Goal: Task Accomplishment & Management: Manage account settings

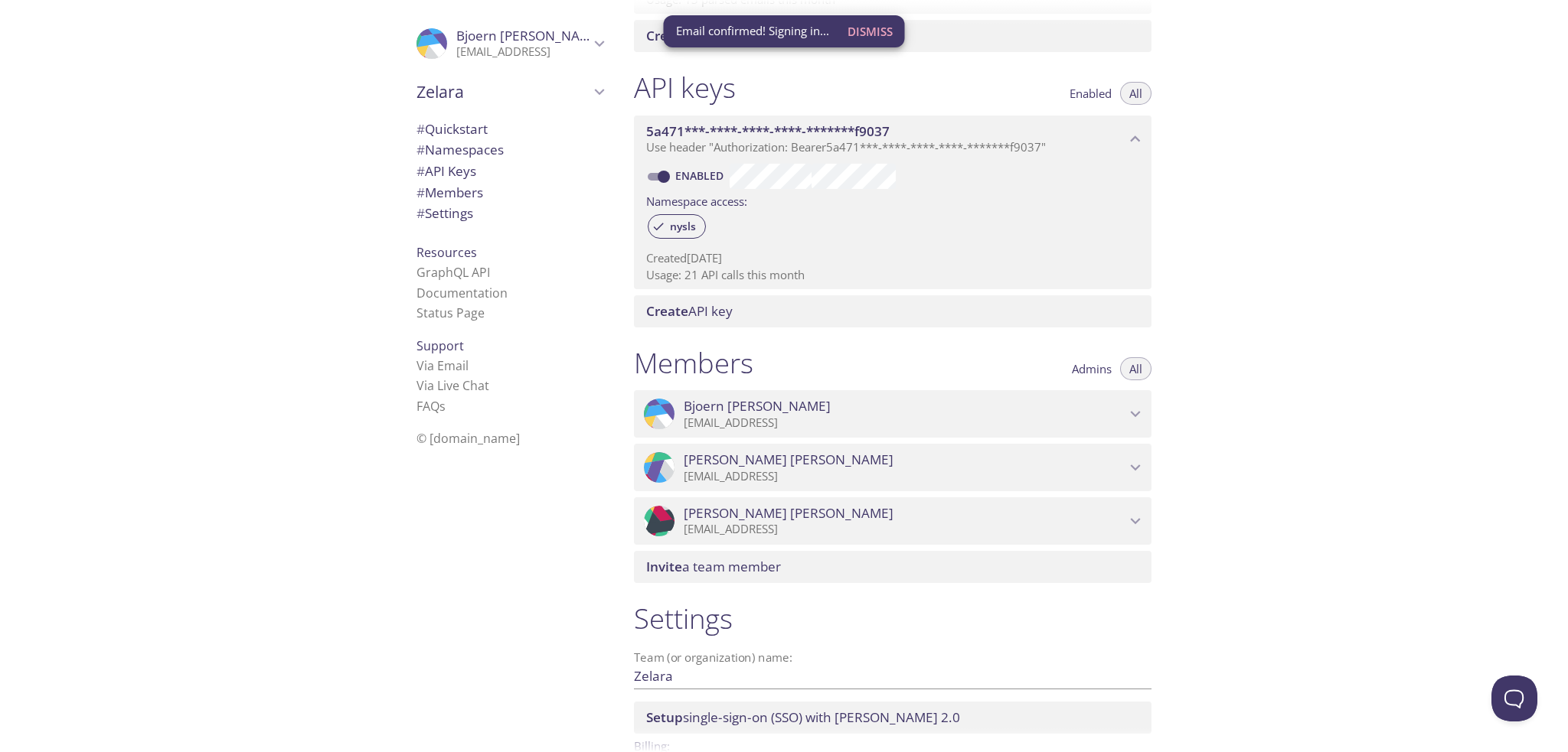
scroll to position [382, 0]
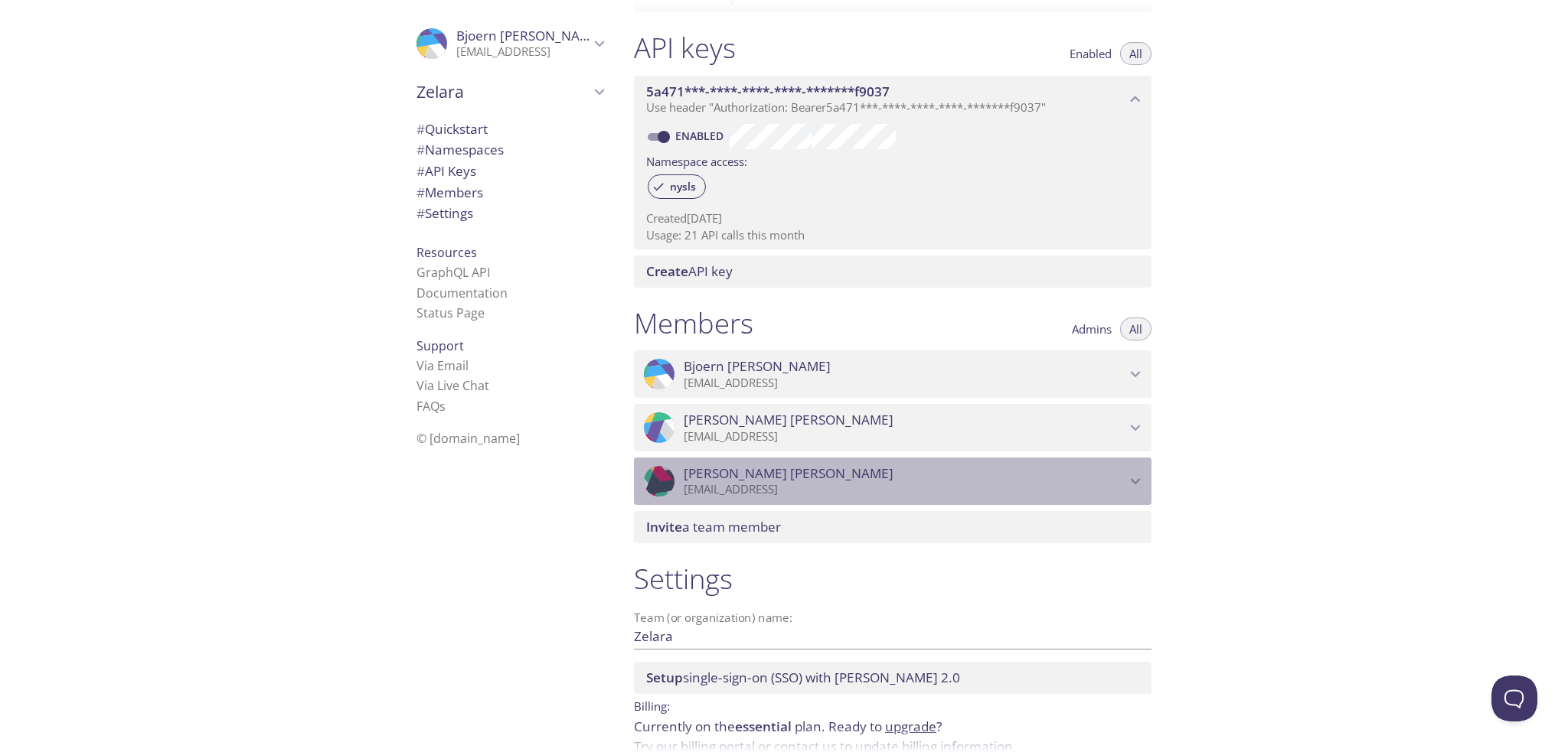
click at [1127, 481] on div ".cls-1 { fill: #6d5ca8; } .cls-2 { fill: #3fc191; } .cls-3 { fill: #3b4752; } .…" at bounding box center [892, 481] width 518 height 47
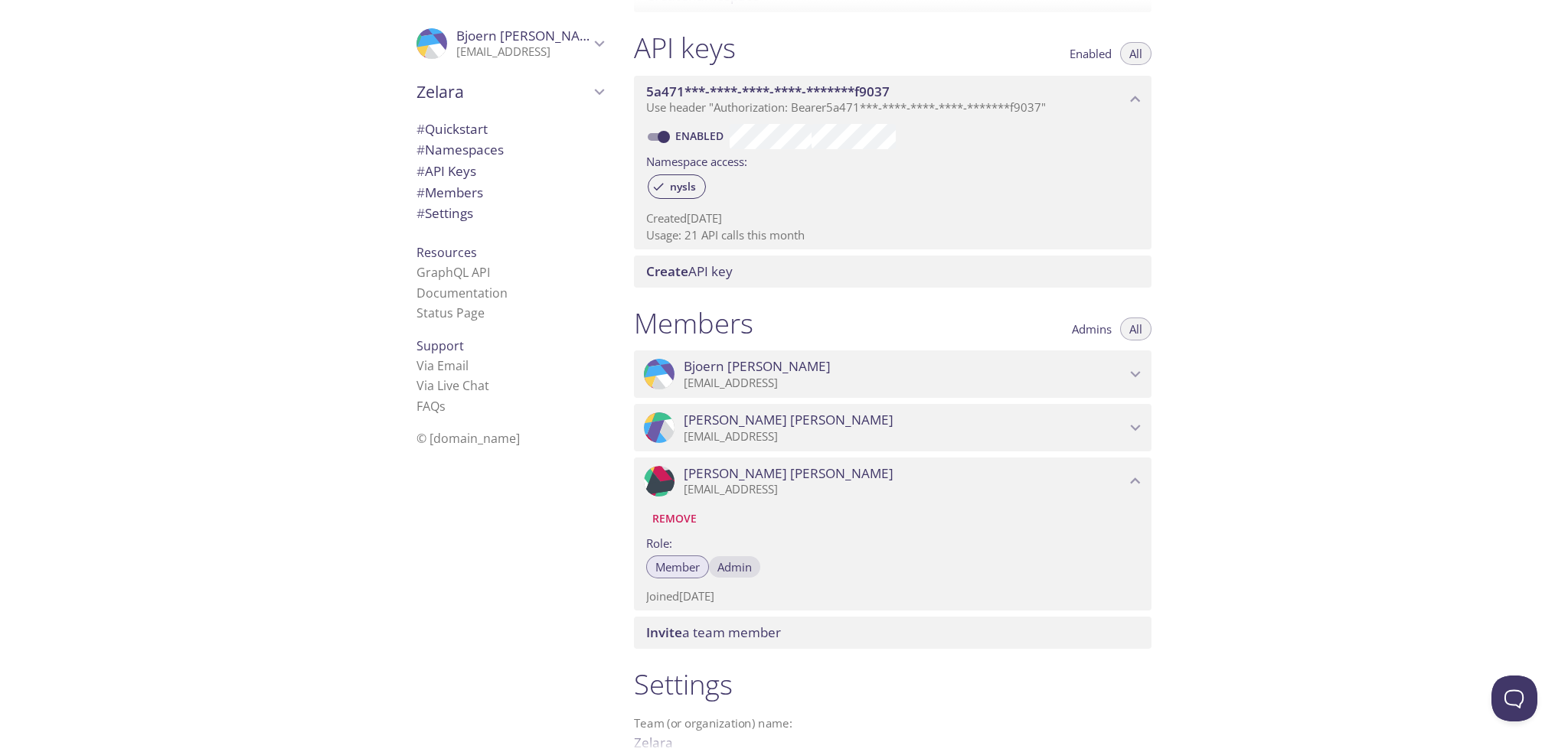
click at [727, 567] on span "Admin" at bounding box center [735, 567] width 35 height 0
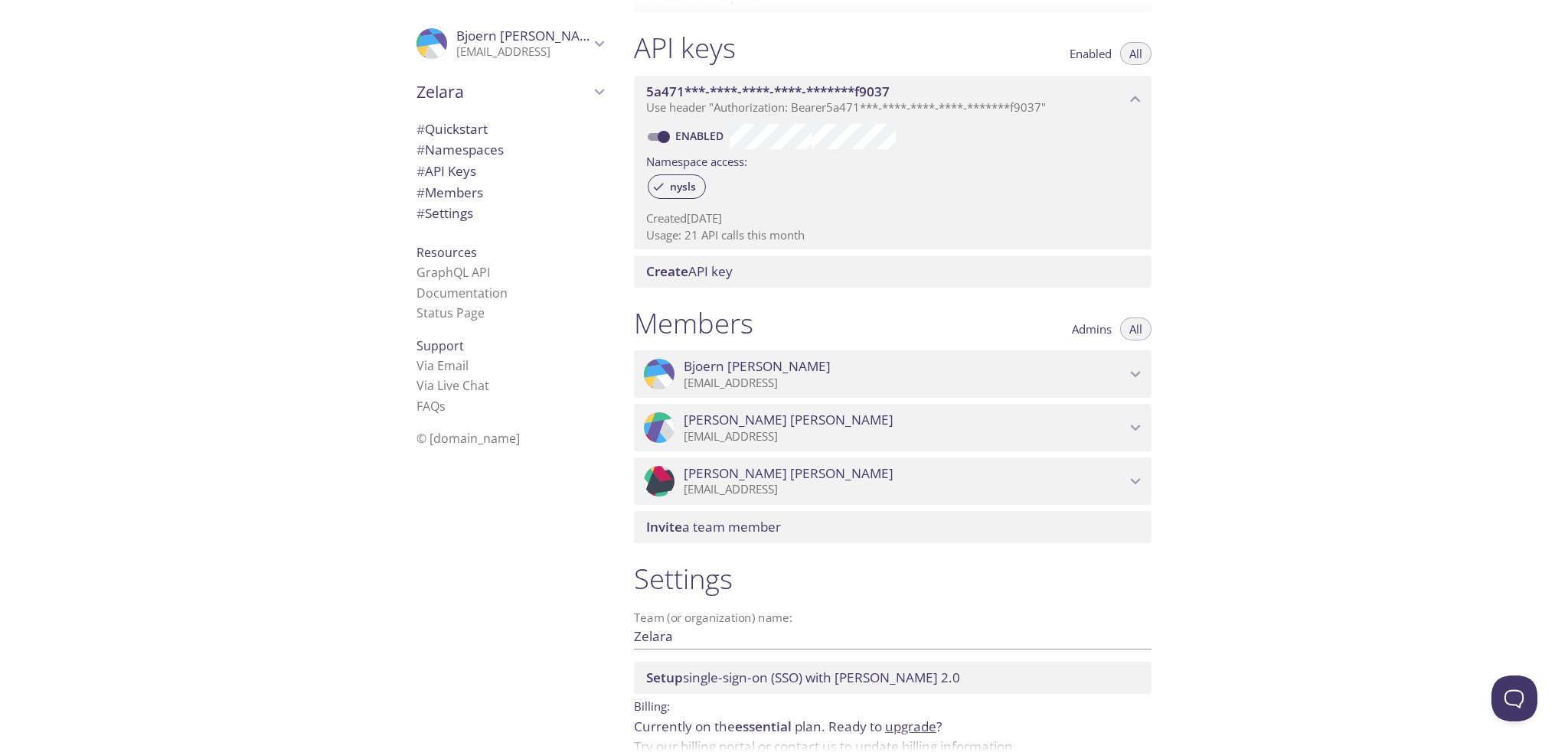
click at [772, 472] on span "[PERSON_NAME]" at bounding box center [905, 473] width 442 height 17
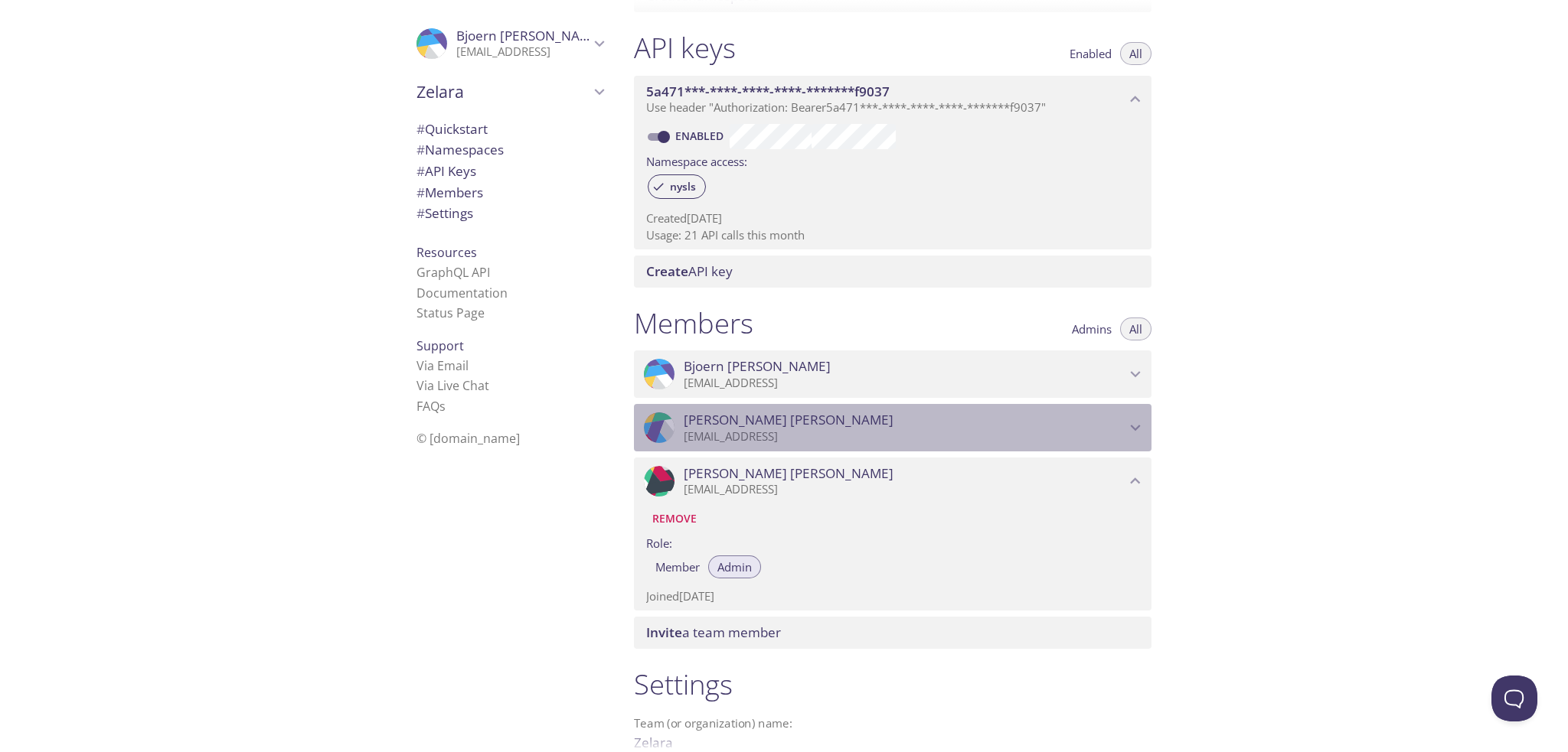
click at [792, 431] on p "[EMAIL_ADDRESS]" at bounding box center [905, 438] width 442 height 16
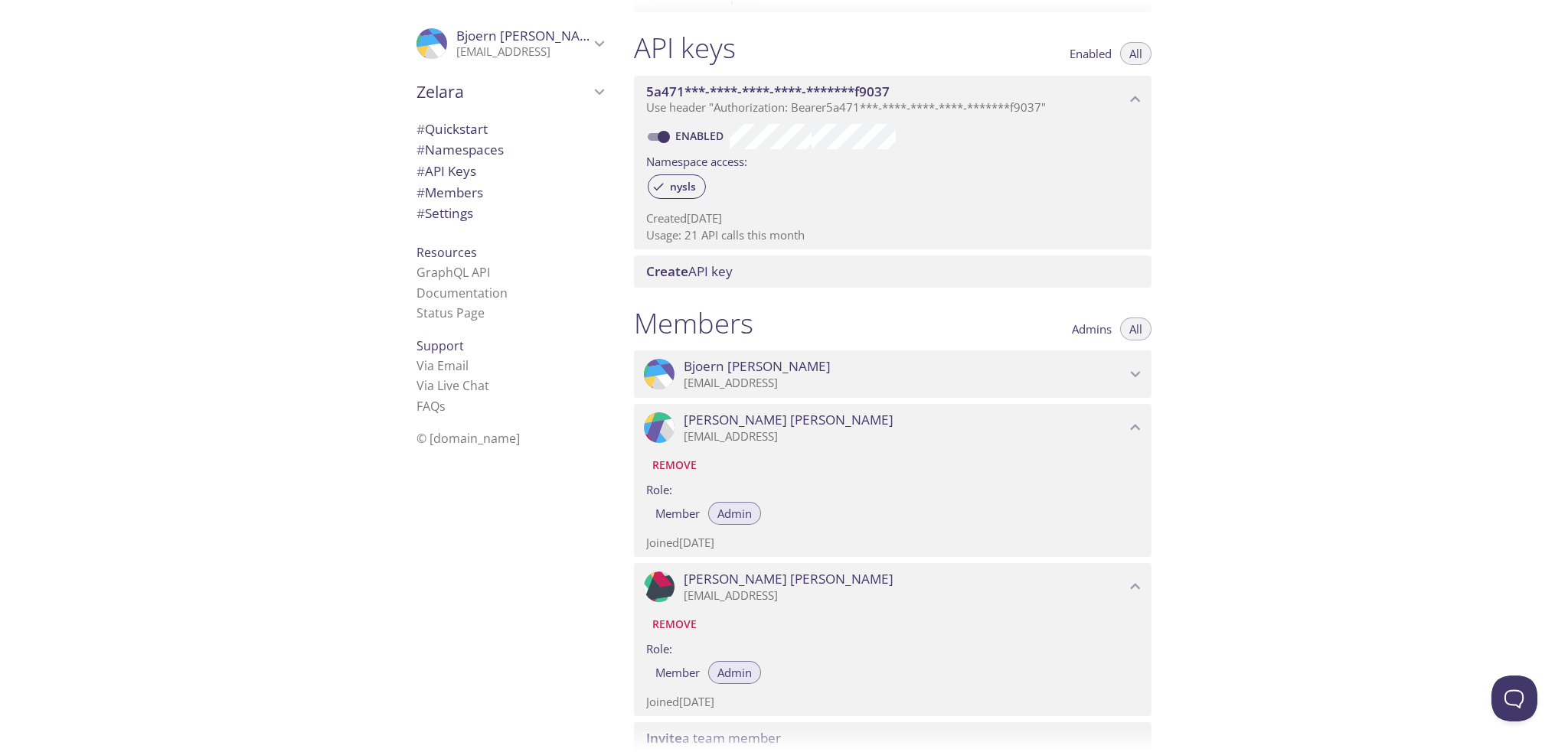
click at [808, 379] on p "[EMAIL_ADDRESS]" at bounding box center [905, 383] width 442 height 16
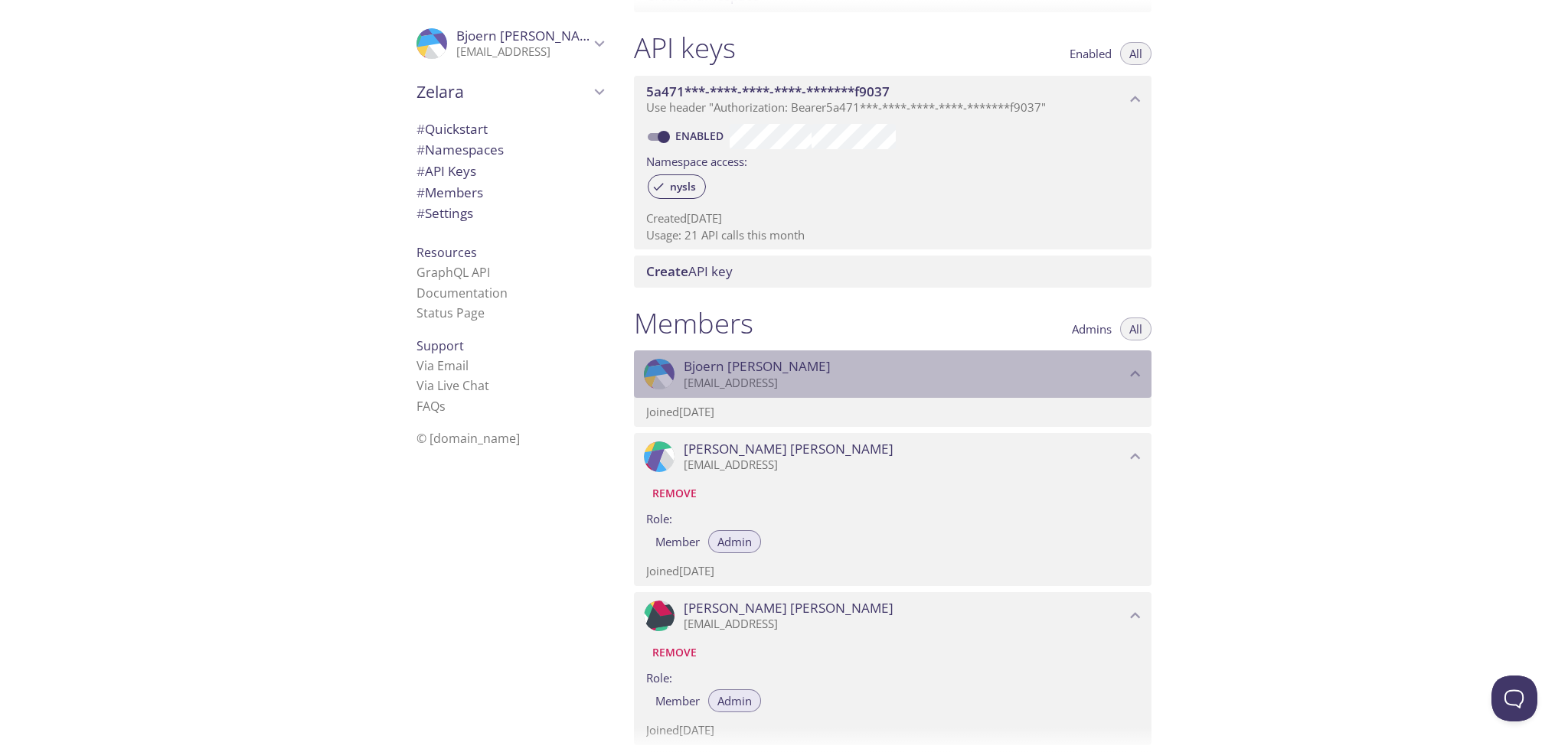
click at [809, 377] on p "[EMAIL_ADDRESS]" at bounding box center [905, 383] width 442 height 16
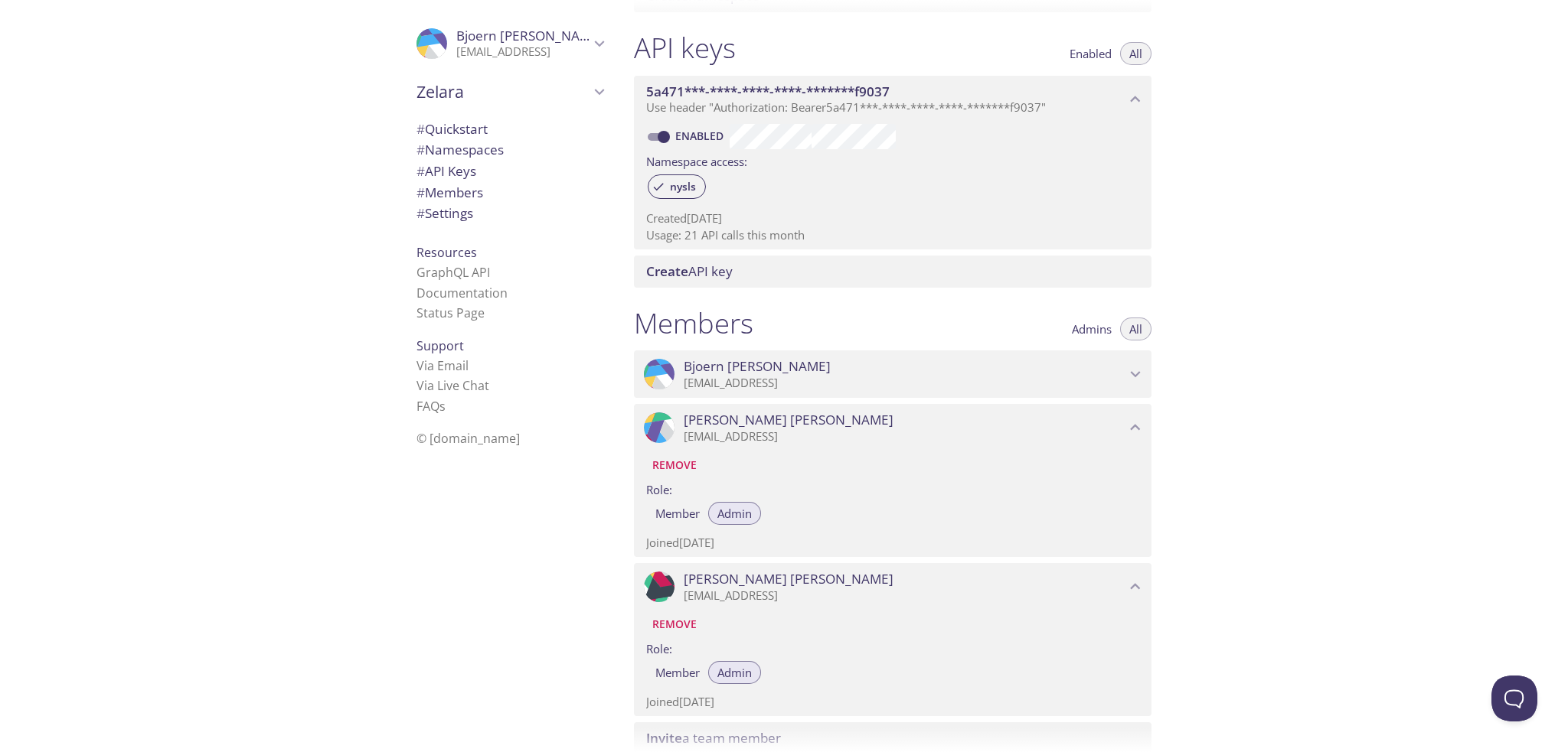
click at [794, 358] on div ".cls-1 { fill: #6d5ca8; } .cls-2 { fill: #3fc191; } .cls-3 { fill: #3b4752; } .…" at bounding box center [892, 375] width 518 height 47
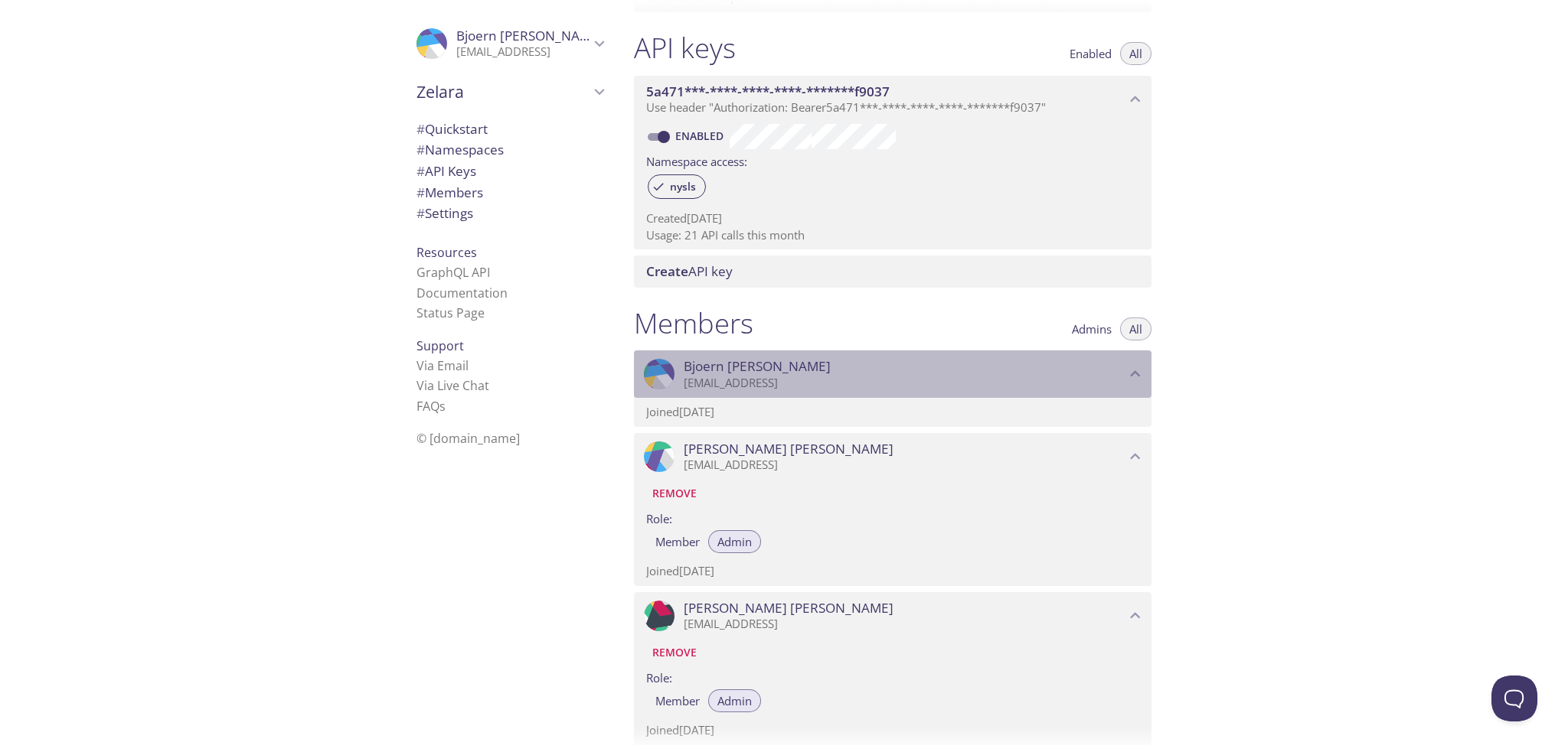
click at [794, 358] on div ".cls-1 { fill: #6d5ca8; } .cls-2 { fill: #3fc191; } .cls-3 { fill: #3b4752; } .…" at bounding box center [892, 375] width 518 height 47
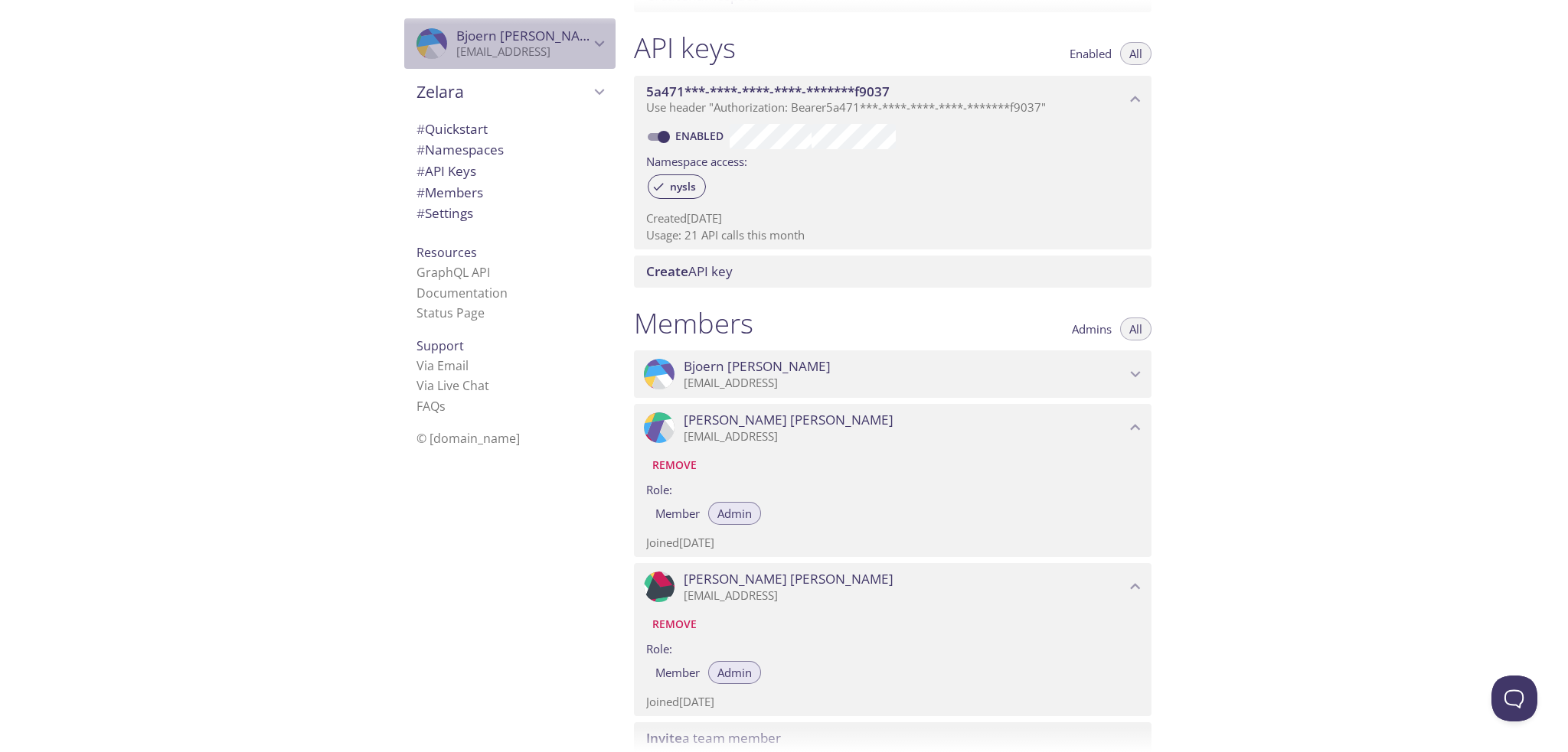
click at [590, 38] on icon "Bjoern Heckel" at bounding box center [600, 43] width 20 height 20
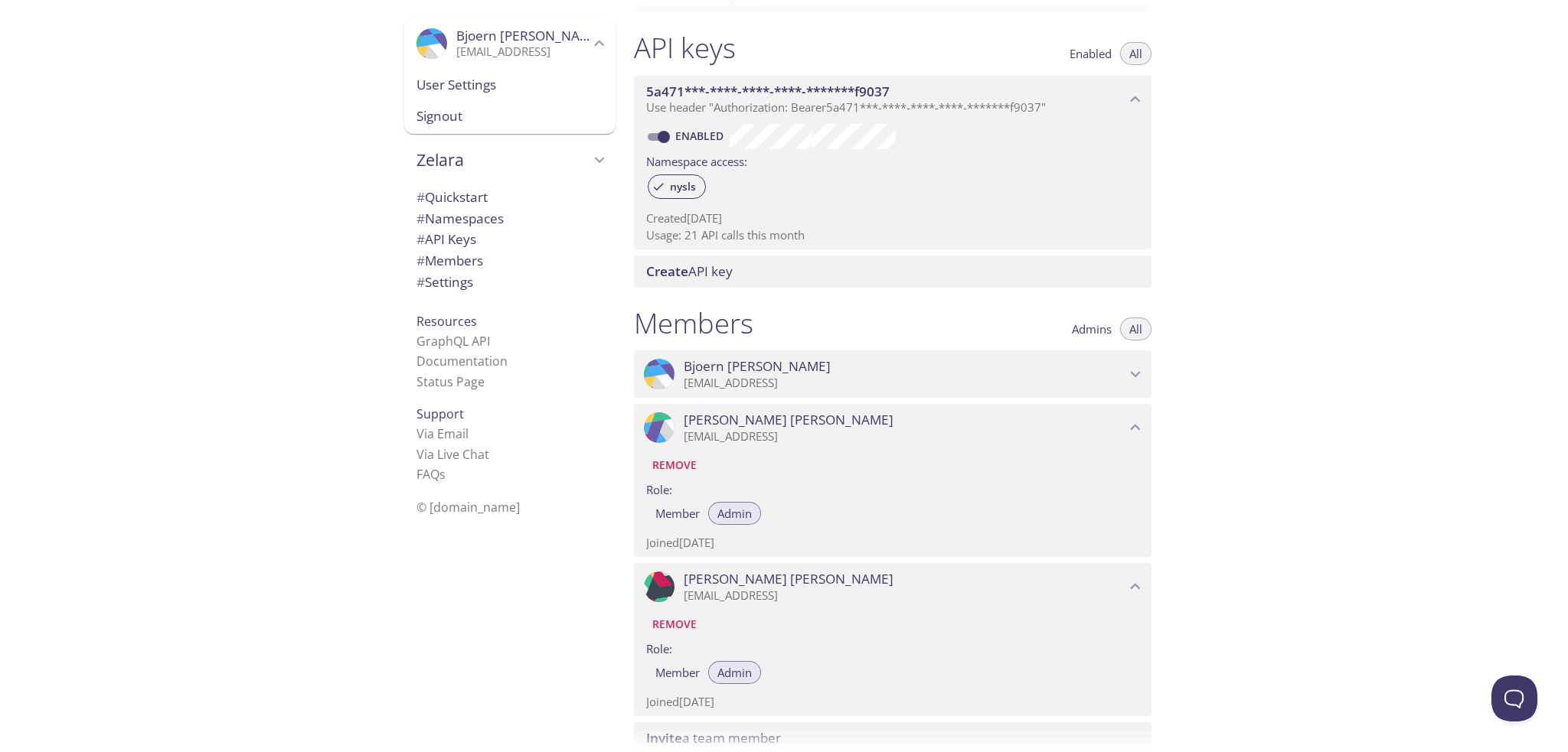
click at [433, 115] on span "Signout" at bounding box center [509, 116] width 186 height 20
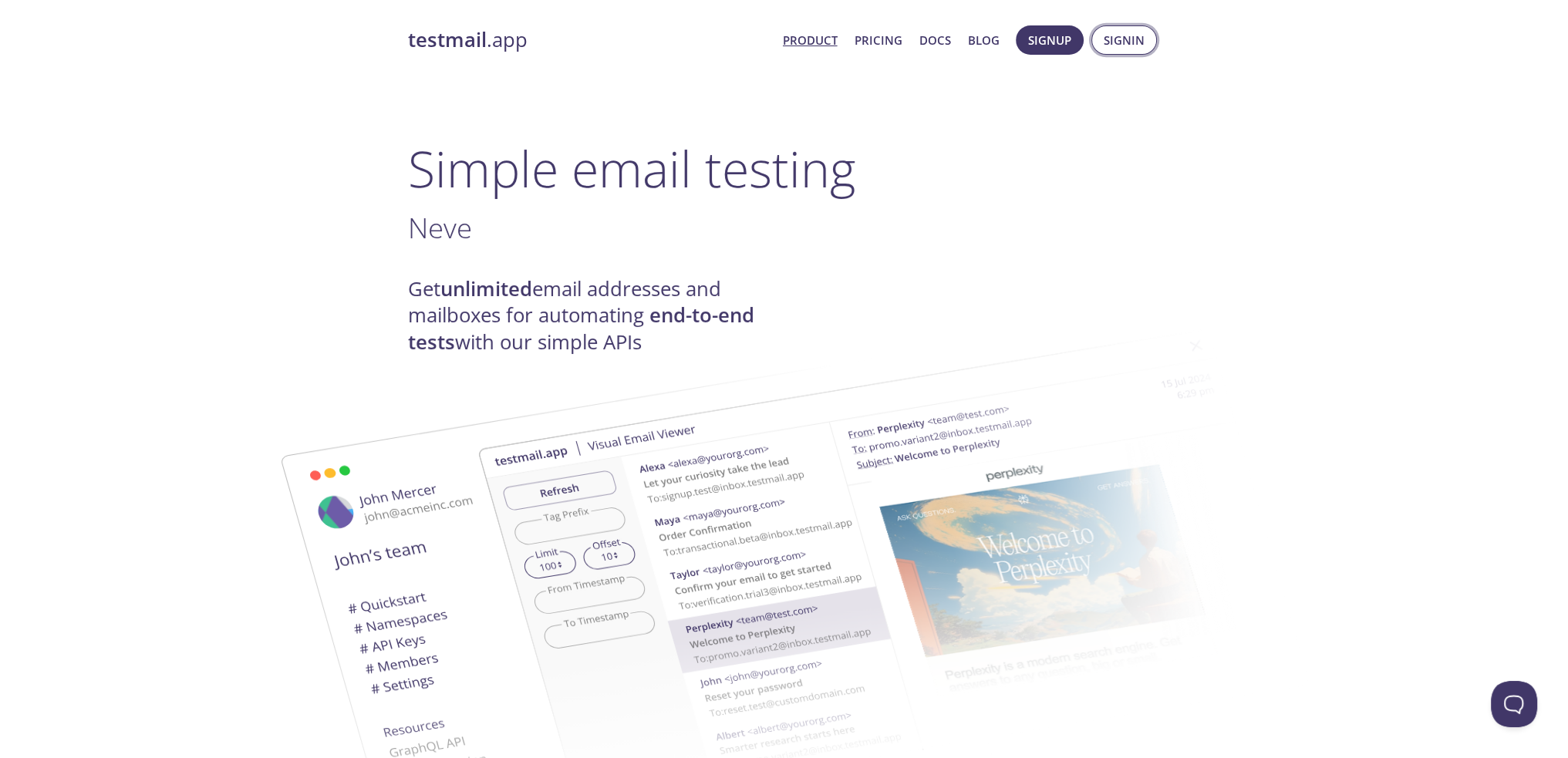
click at [1130, 42] on span "Signin" at bounding box center [1123, 40] width 41 height 20
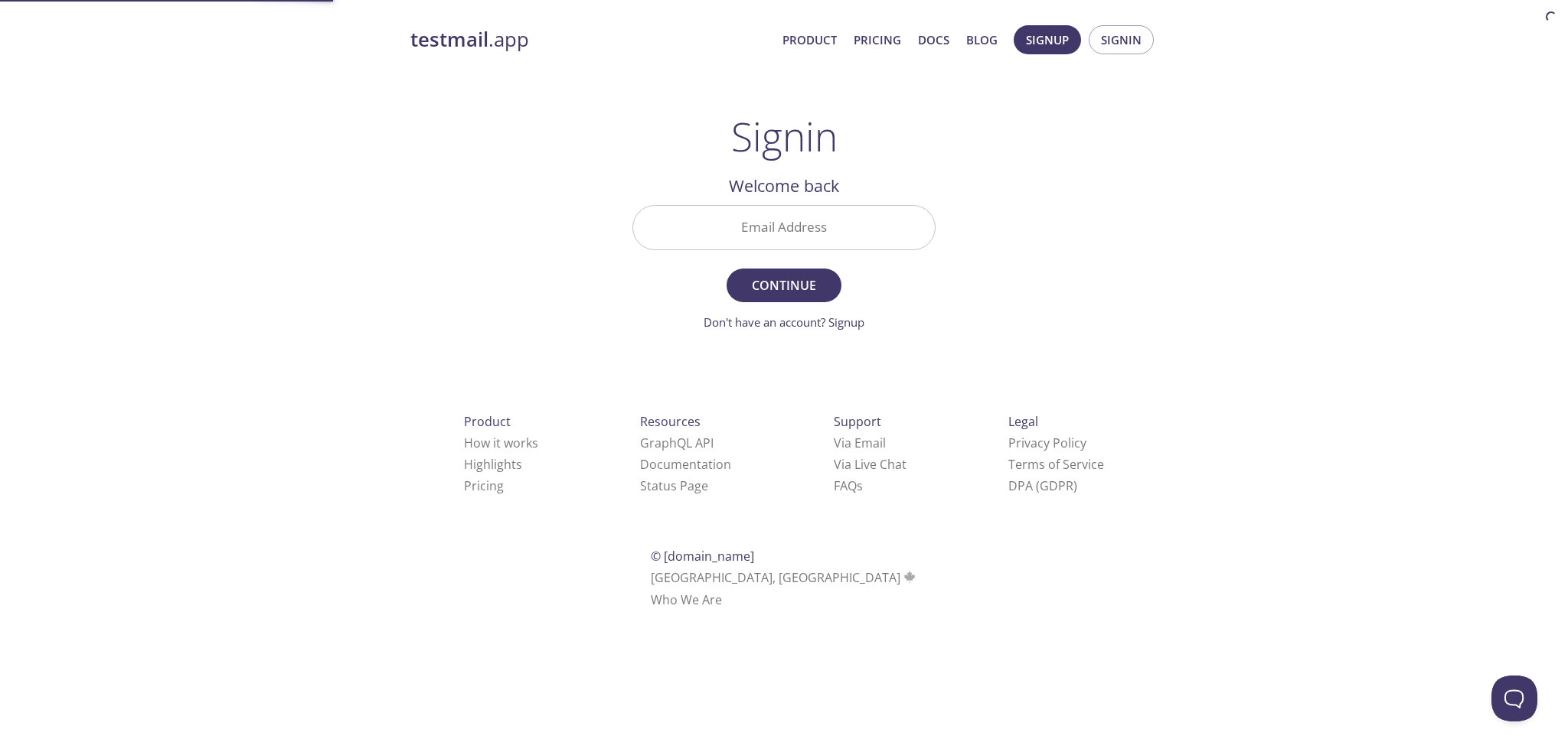
click at [831, 217] on input "Email Address" at bounding box center [784, 228] width 302 height 43
type input "[EMAIL_ADDRESS]"
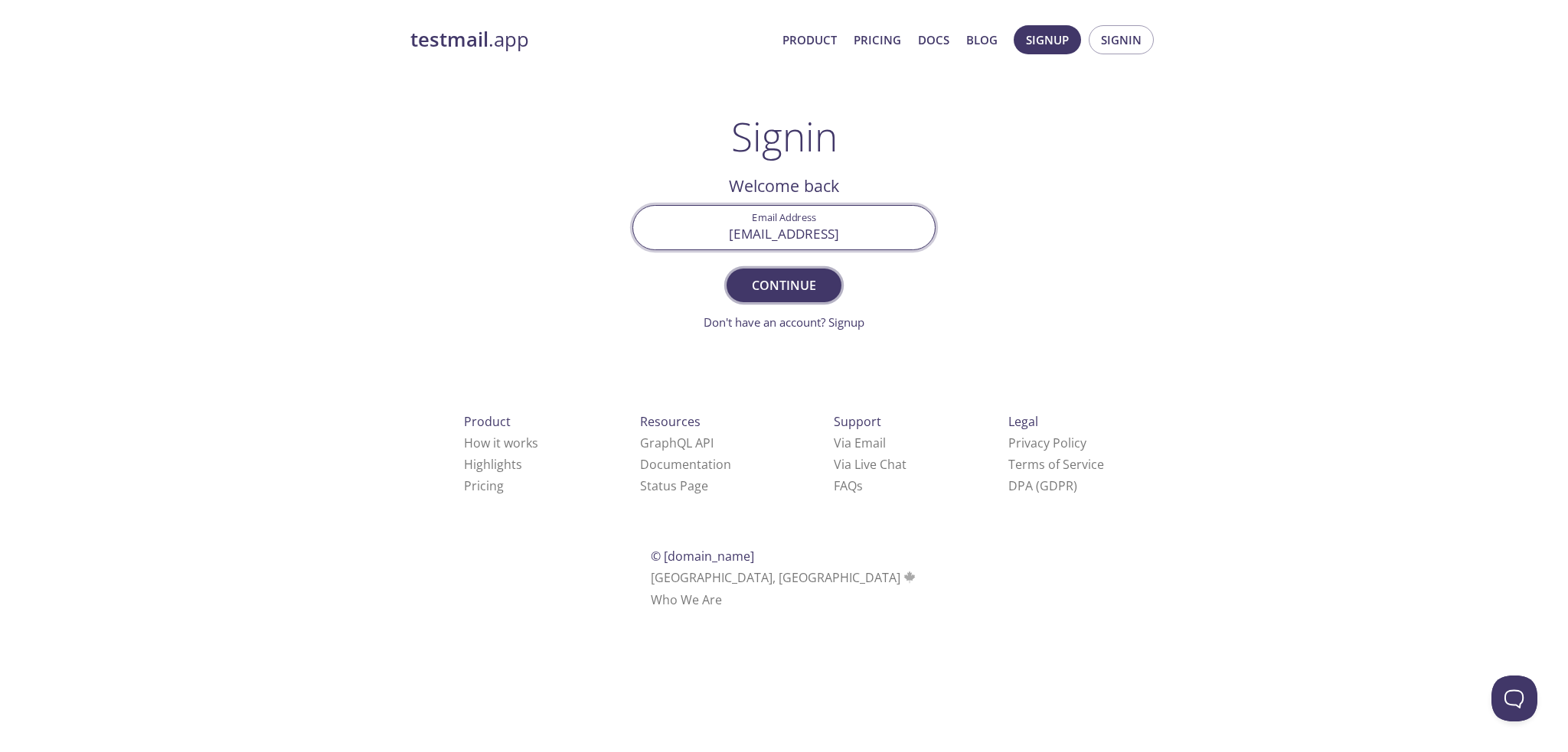
click at [769, 286] on span "Continue" at bounding box center [784, 286] width 81 height 22
click at [812, 235] on input "Signin Security Code" at bounding box center [784, 228] width 302 height 43
paste input "GKT47U7"
type input "GKT47U7"
click at [802, 283] on span "Signin" at bounding box center [784, 286] width 81 height 22
